Goal: Transaction & Acquisition: Purchase product/service

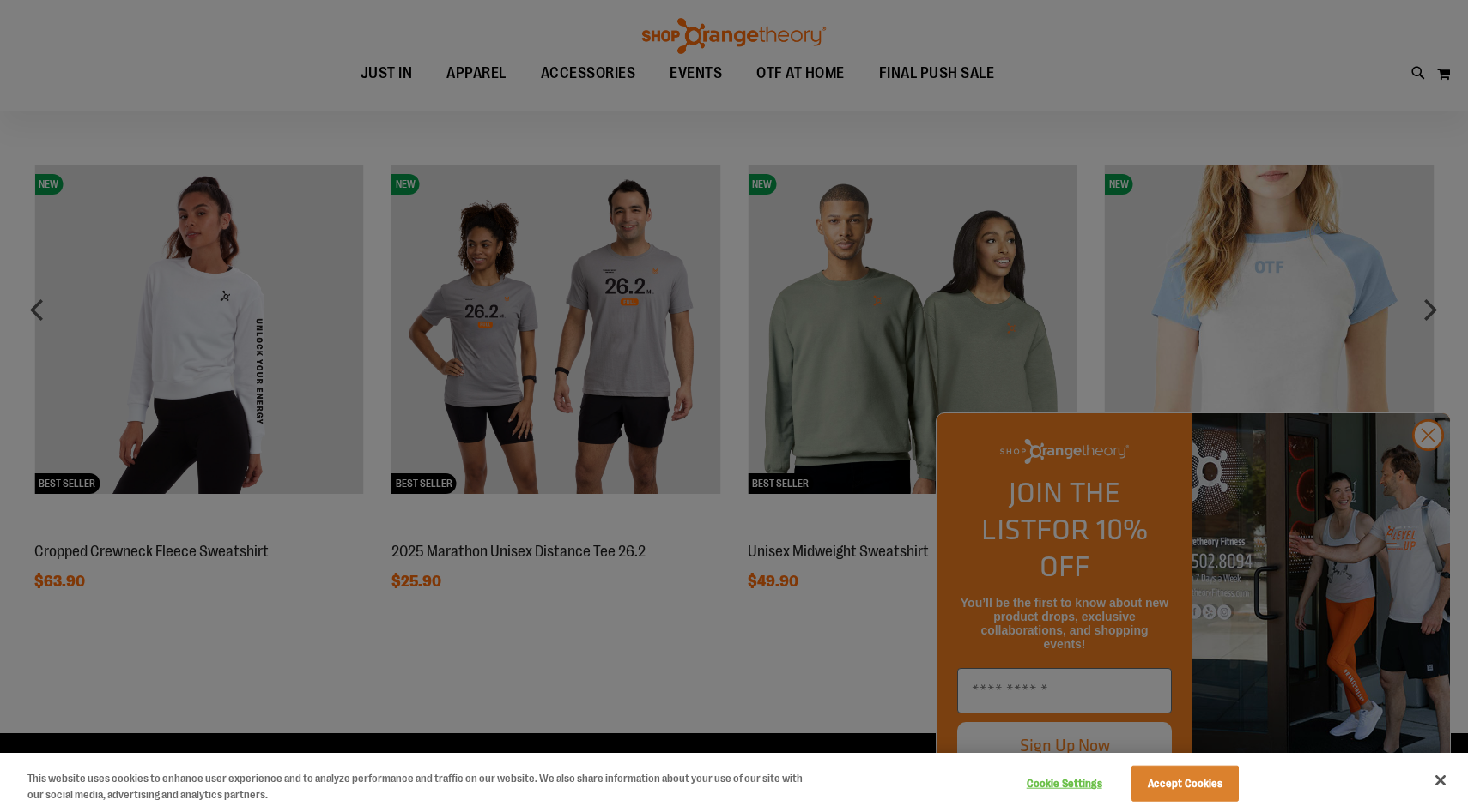
scroll to position [1679, 0]
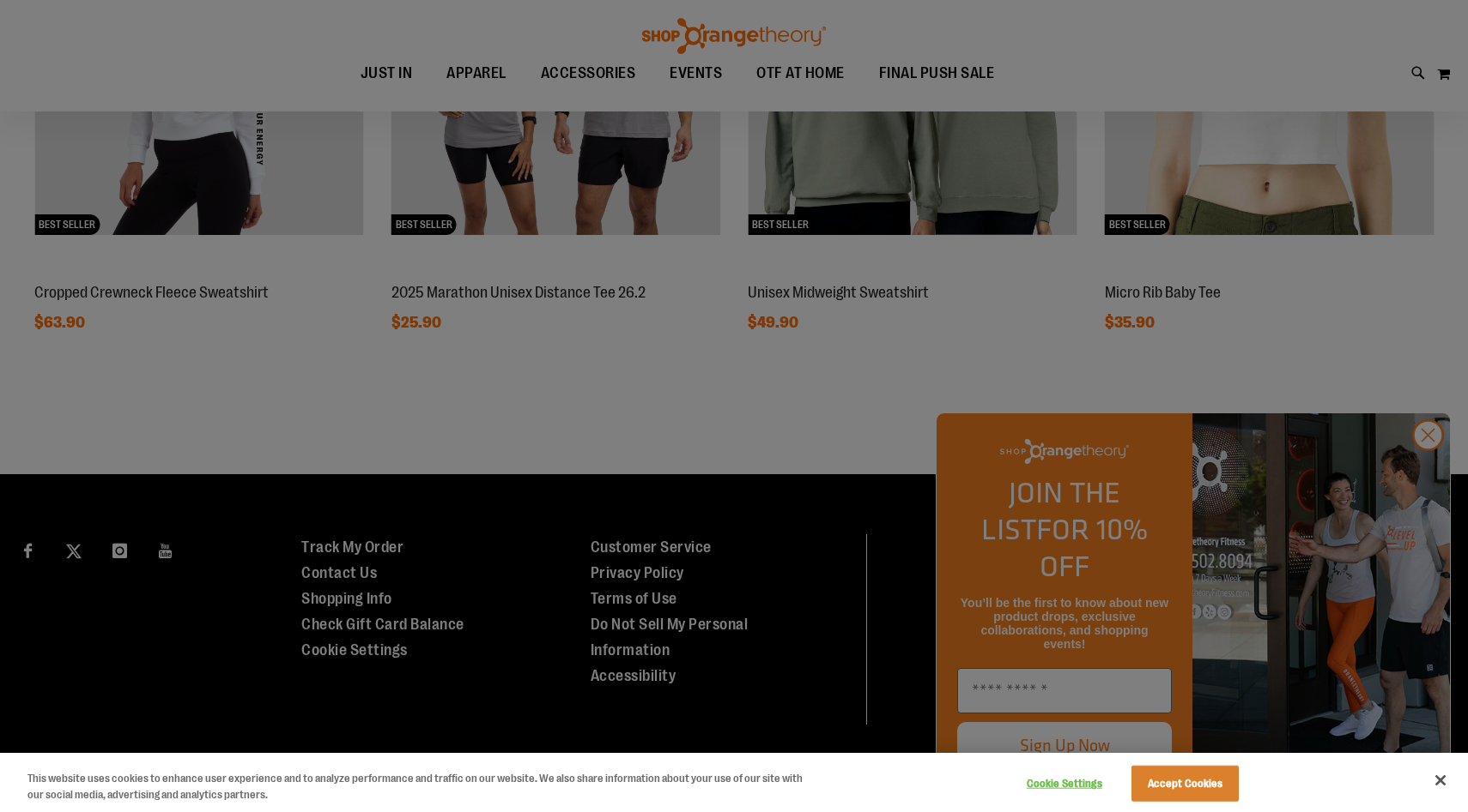
click at [1418, 472] on div at bounding box center [734, 406] width 1468 height 812
click at [1430, 457] on div at bounding box center [734, 406] width 1468 height 812
click at [1429, 472] on div at bounding box center [734, 406] width 1468 height 812
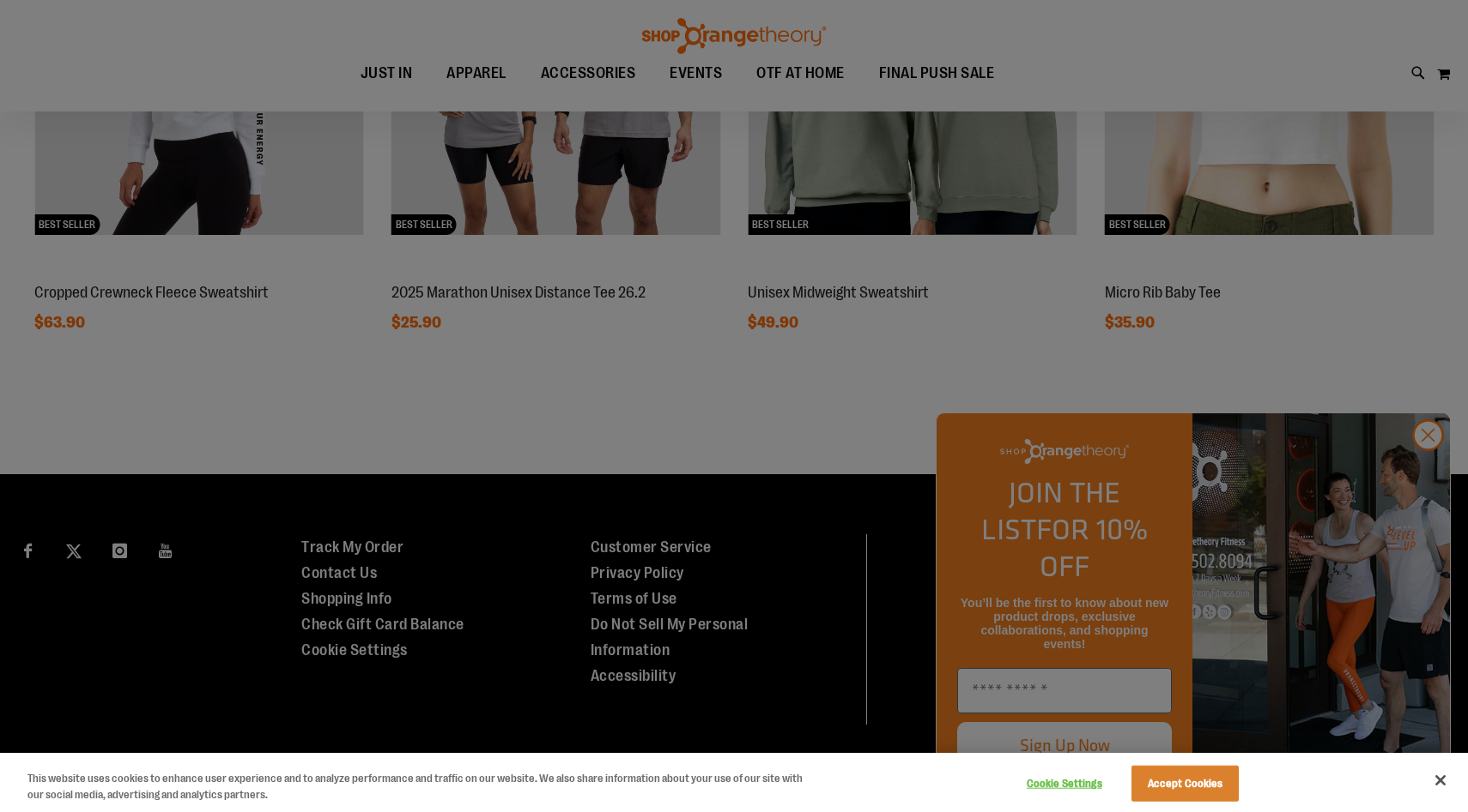
click at [1429, 472] on div at bounding box center [734, 406] width 1468 height 812
click at [1438, 787] on button "Close" at bounding box center [1440, 780] width 38 height 38
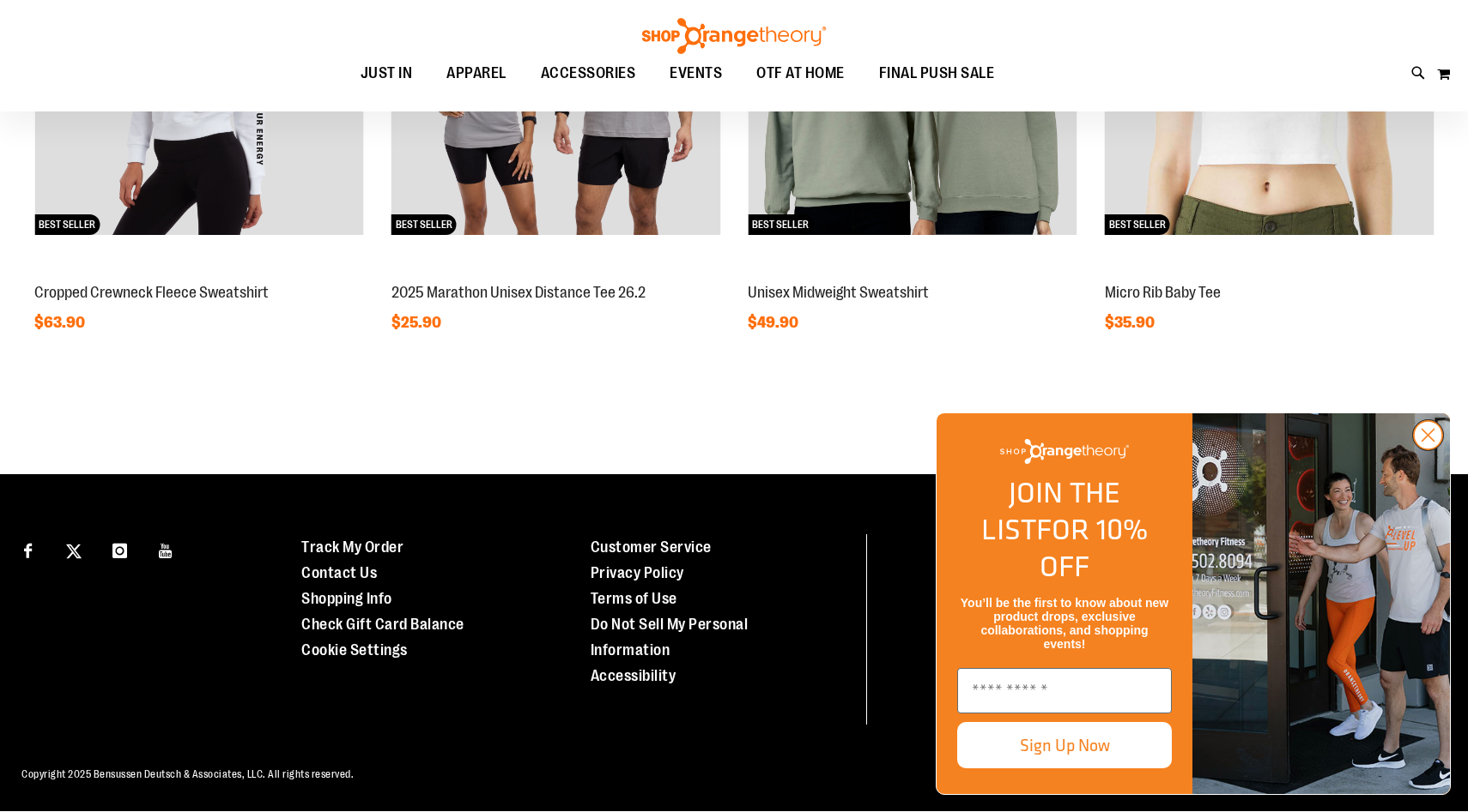
click at [1431, 442] on icon "Close dialog" at bounding box center [1427, 435] width 12 height 12
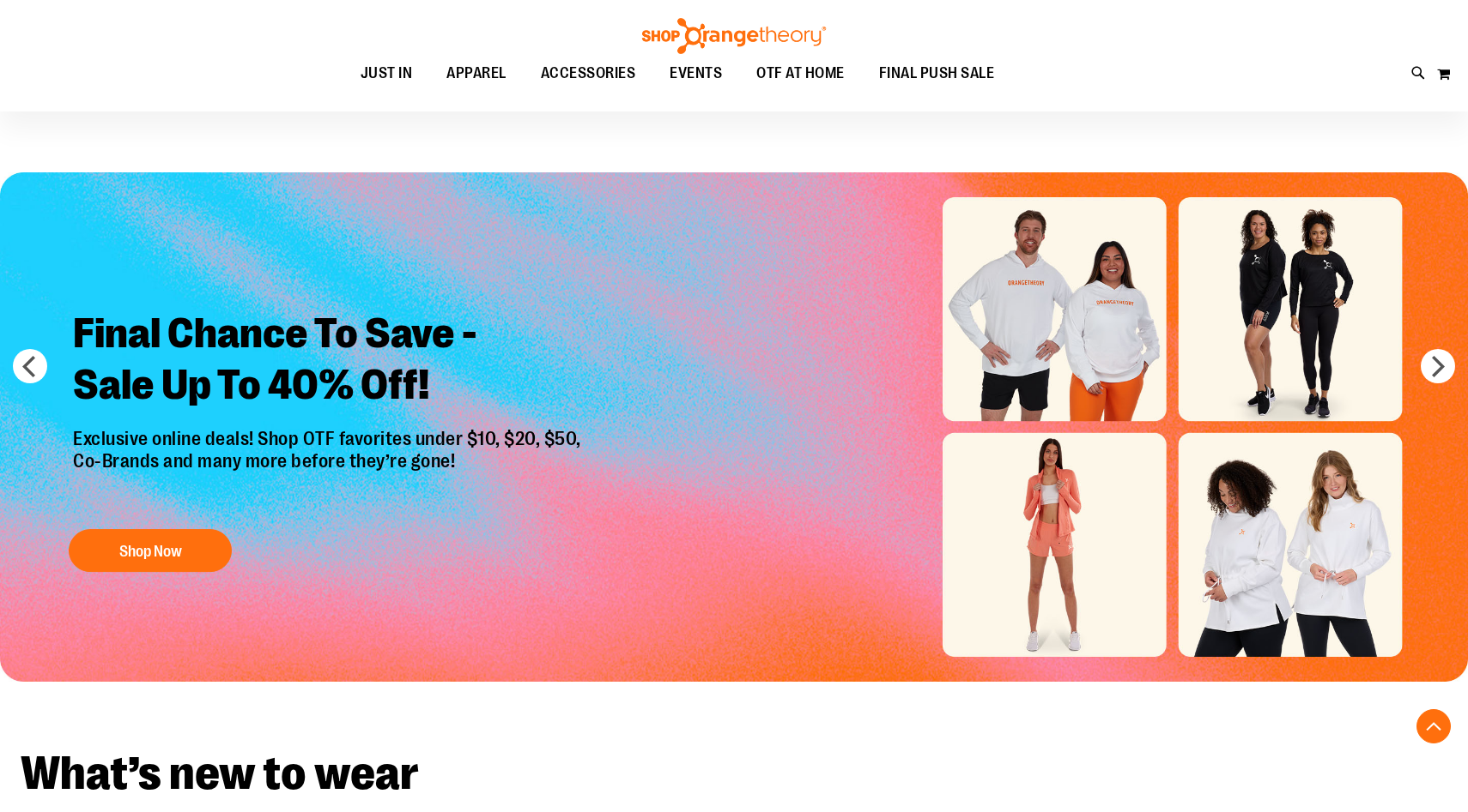
scroll to position [0, 0]
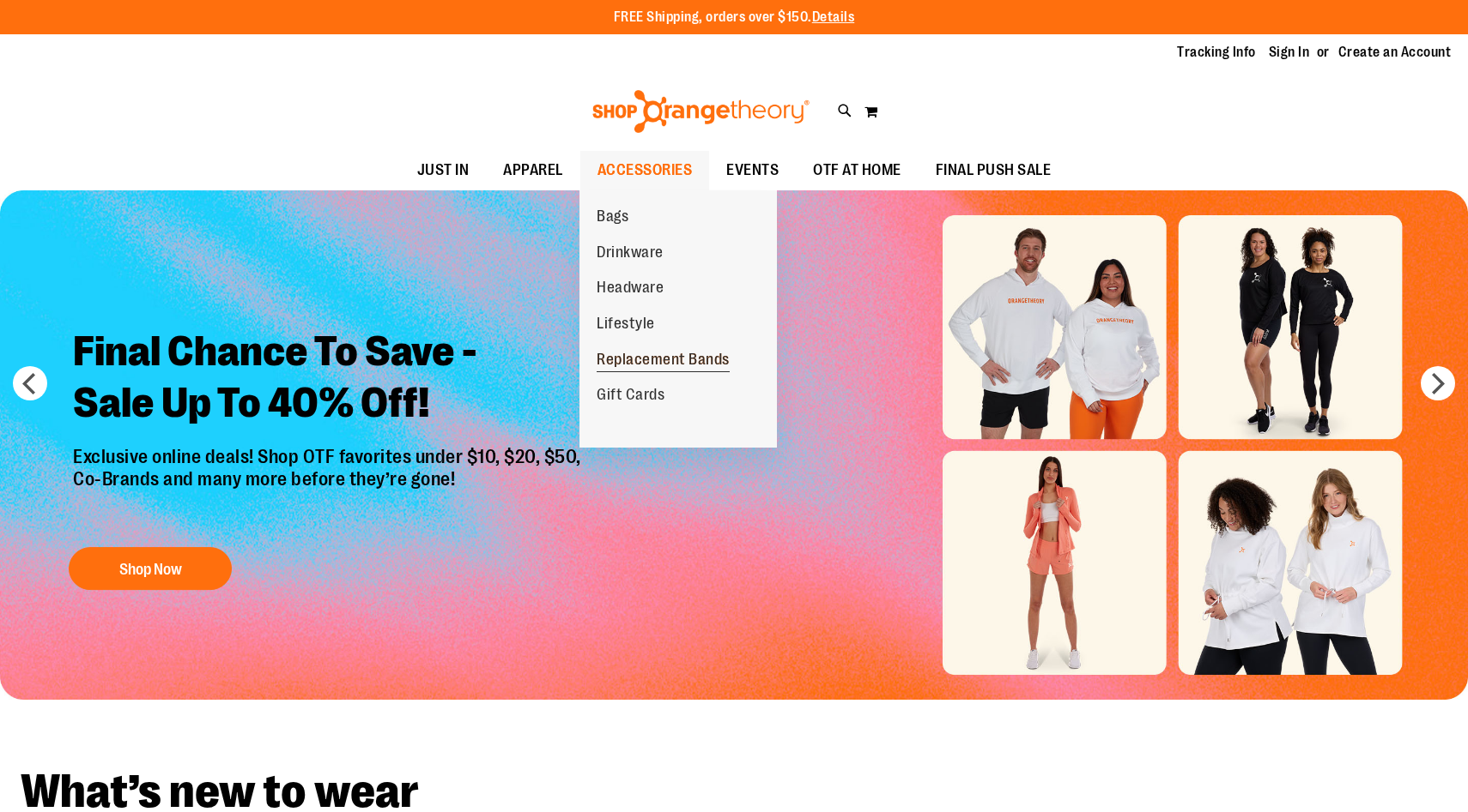
click at [674, 357] on span "Replacement Bands" at bounding box center [663, 362] width 133 height 22
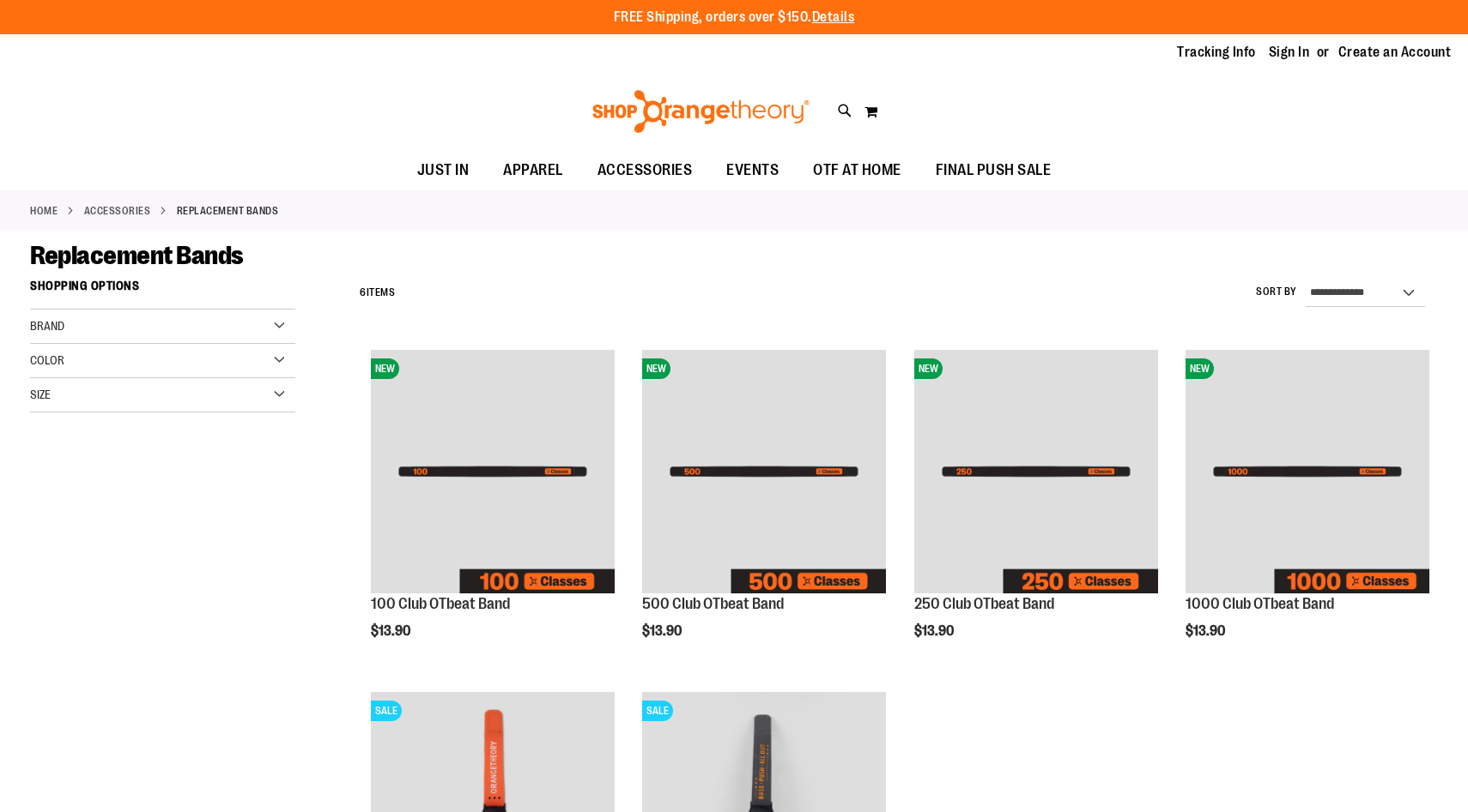
click at [131, 203] on link "ACCESSORIES" at bounding box center [117, 211] width 67 height 15
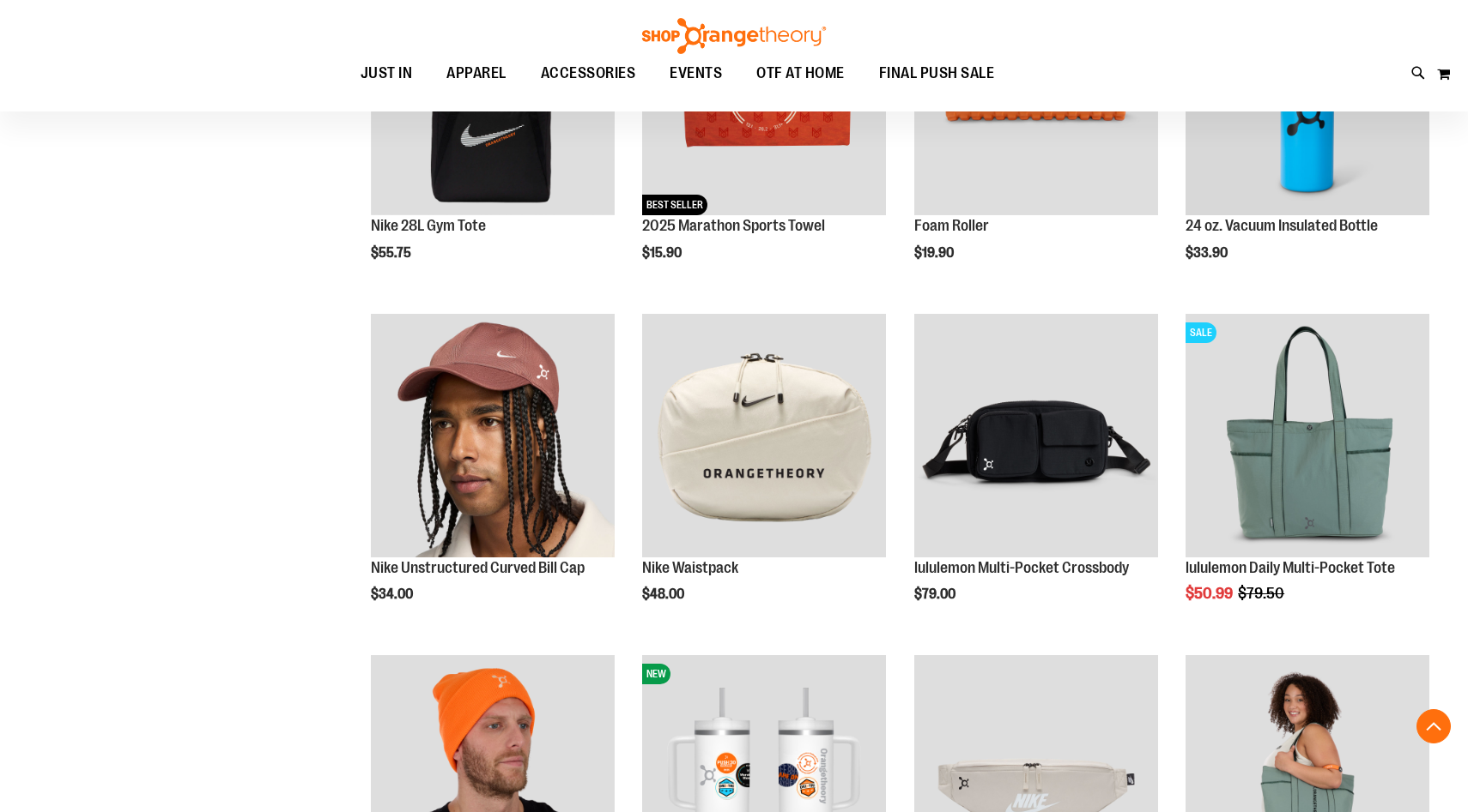
scroll to position [1062, 0]
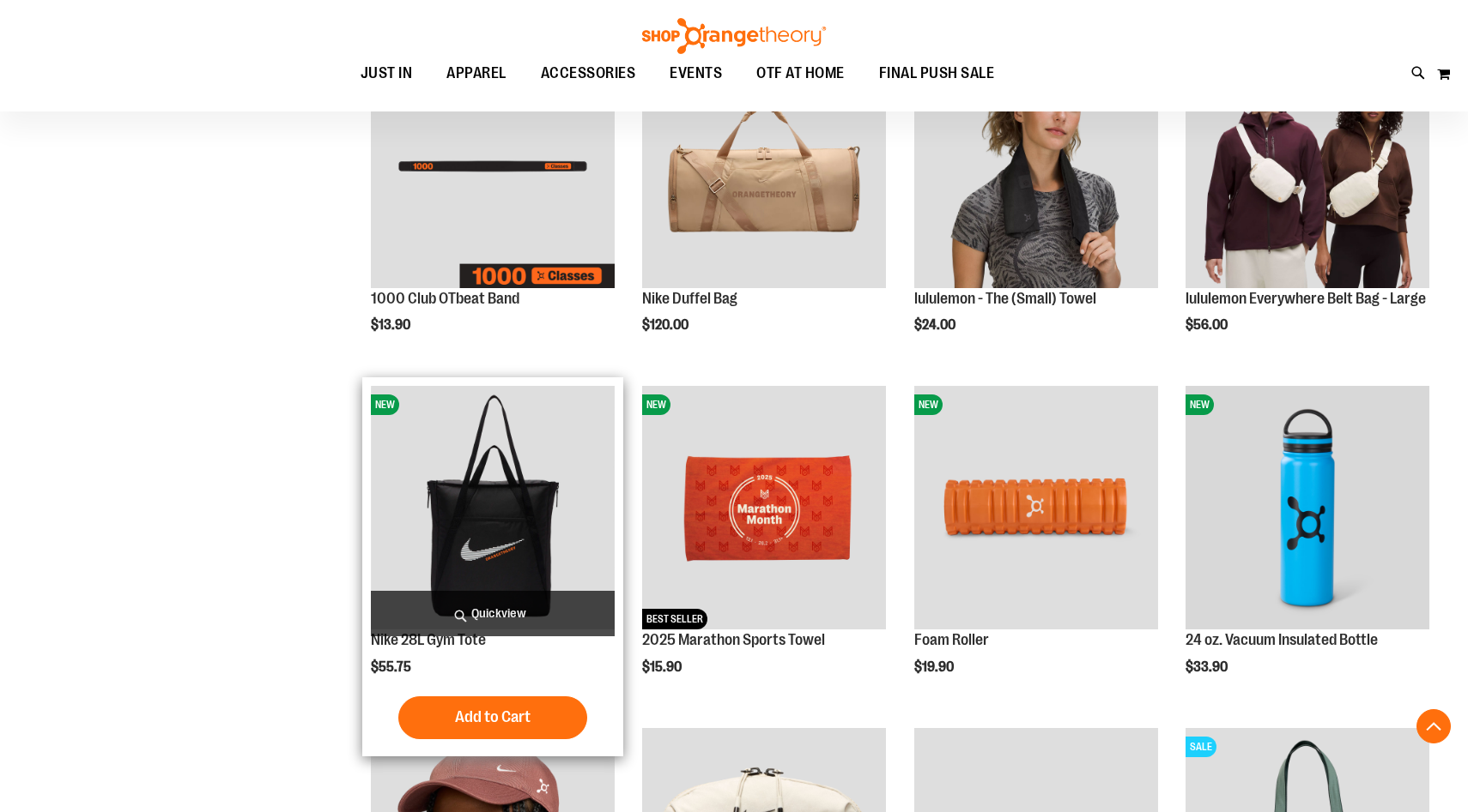
scroll to position [199, 0]
